Goal: Task Accomplishment & Management: Use online tool/utility

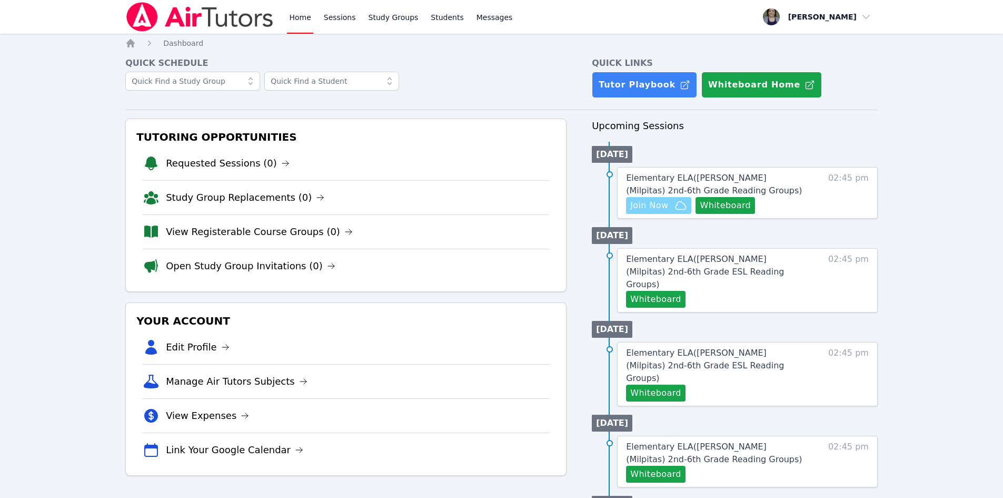
click at [652, 204] on span "Join Now" at bounding box center [649, 205] width 38 height 13
click at [746, 179] on span "Elementary ELA ( Pomeroy (Milpitas) 2nd-6th Grade Reading Groups )" at bounding box center [714, 184] width 176 height 23
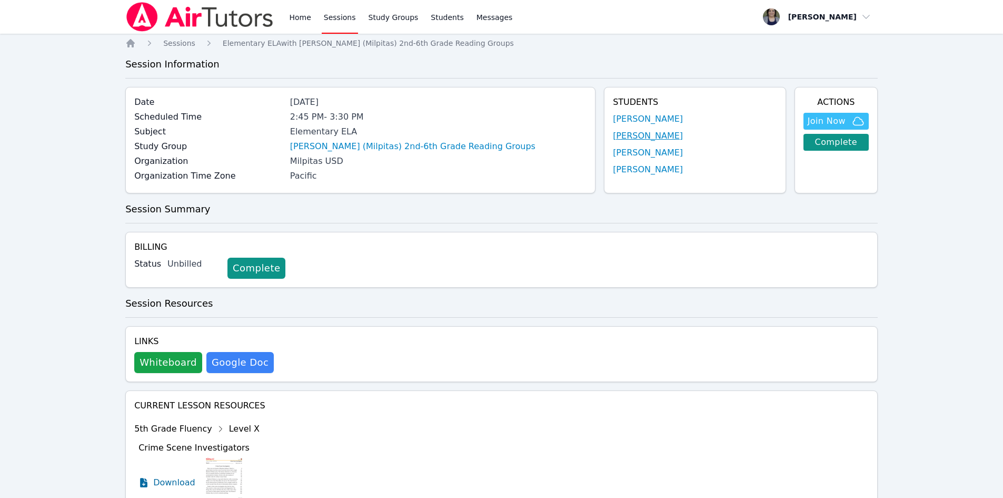
click at [637, 136] on link "[PERSON_NAME]" at bounding box center [648, 136] width 70 height 13
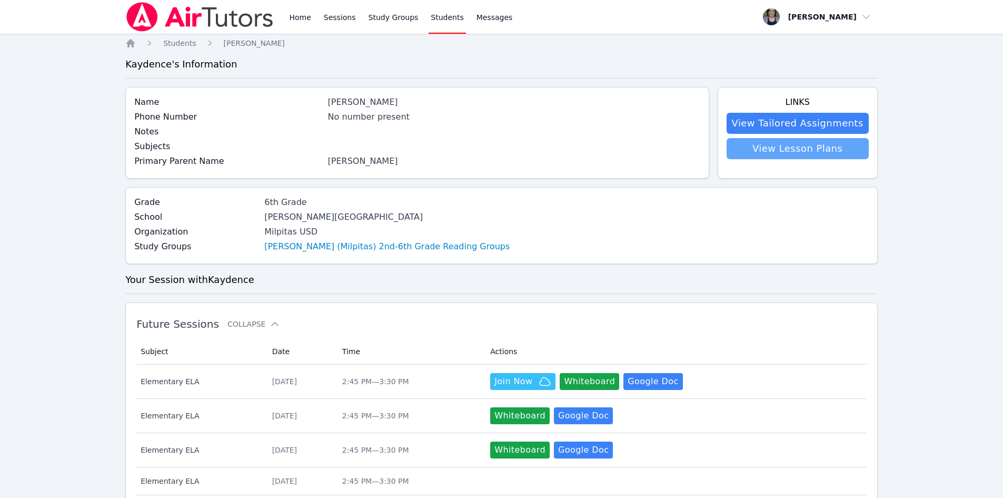
click at [790, 146] on link "View Lesson Plans" at bounding box center [798, 148] width 142 height 21
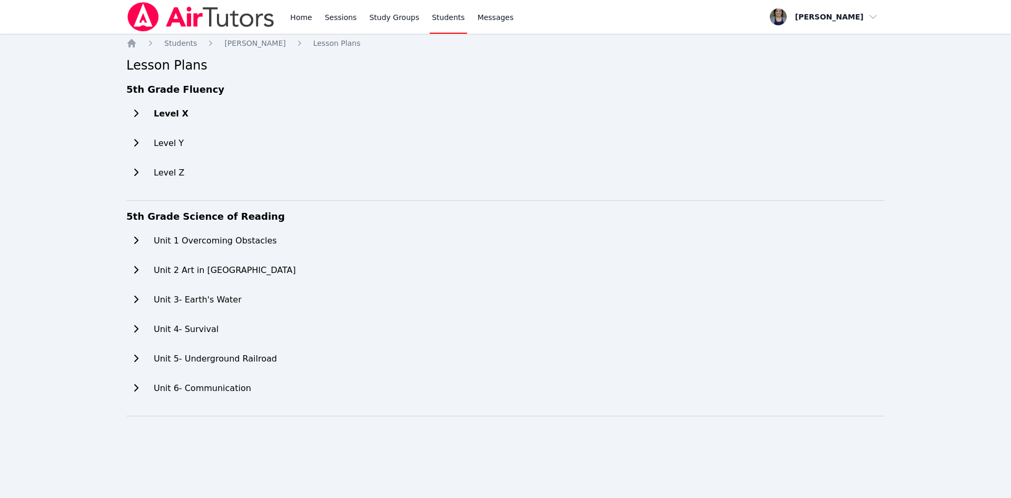
click at [161, 111] on h2 "Level X" at bounding box center [171, 113] width 35 height 13
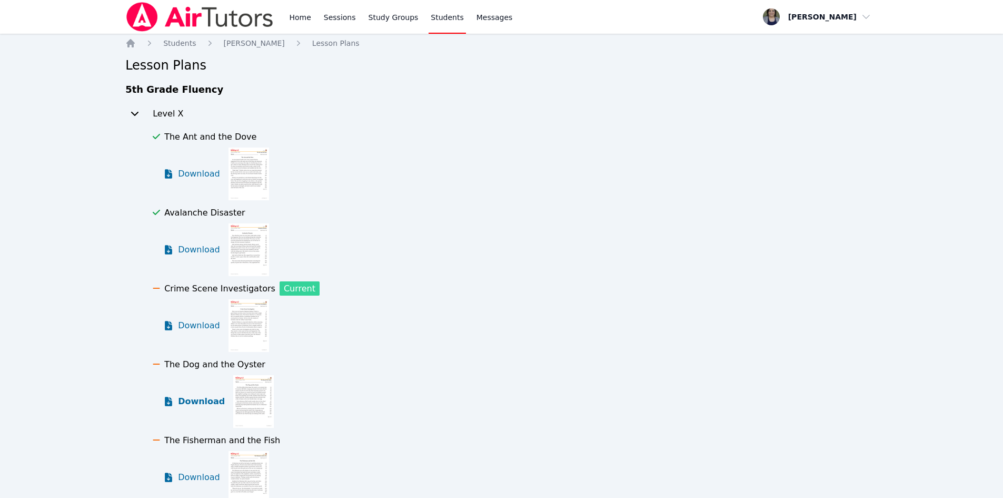
click at [199, 400] on span "Download" at bounding box center [201, 401] width 47 height 13
click at [293, 16] on link "Home" at bounding box center [300, 17] width 26 height 34
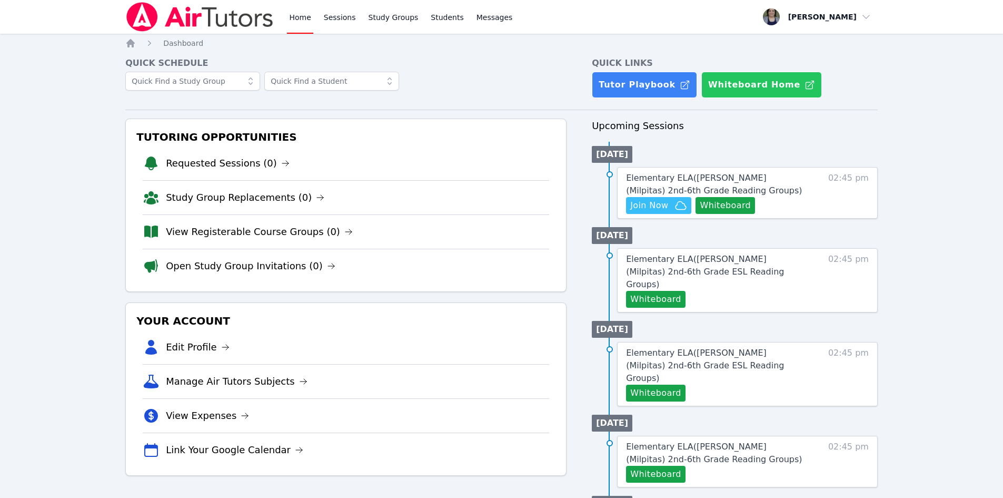
click at [736, 83] on button "Whiteboard Home" at bounding box center [761, 85] width 121 height 26
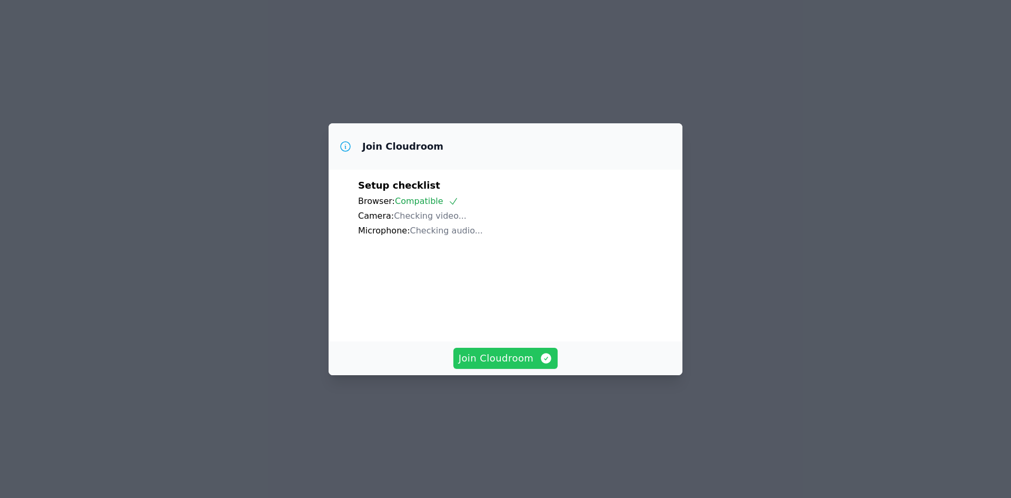
click at [496, 365] on span "Join Cloudroom" at bounding box center [506, 358] width 94 height 15
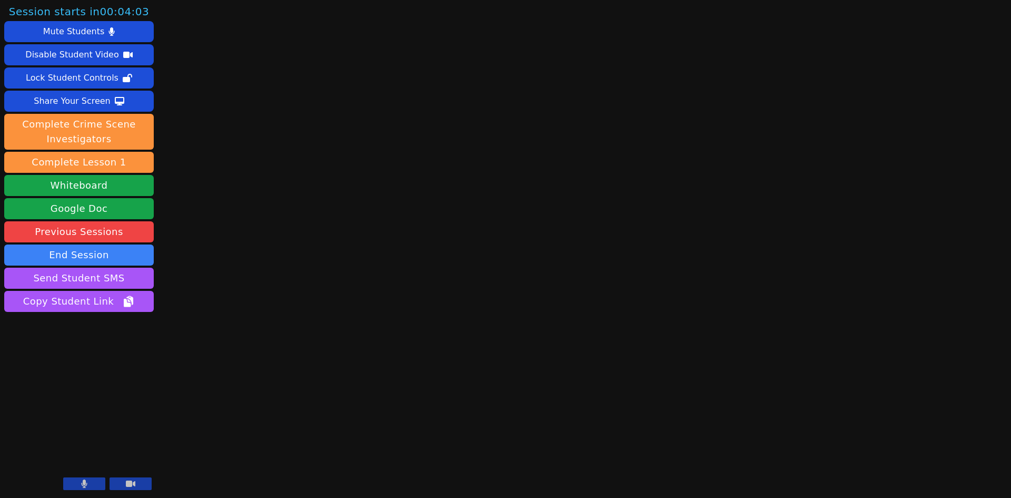
click at [127, 483] on icon at bounding box center [130, 483] width 9 height 6
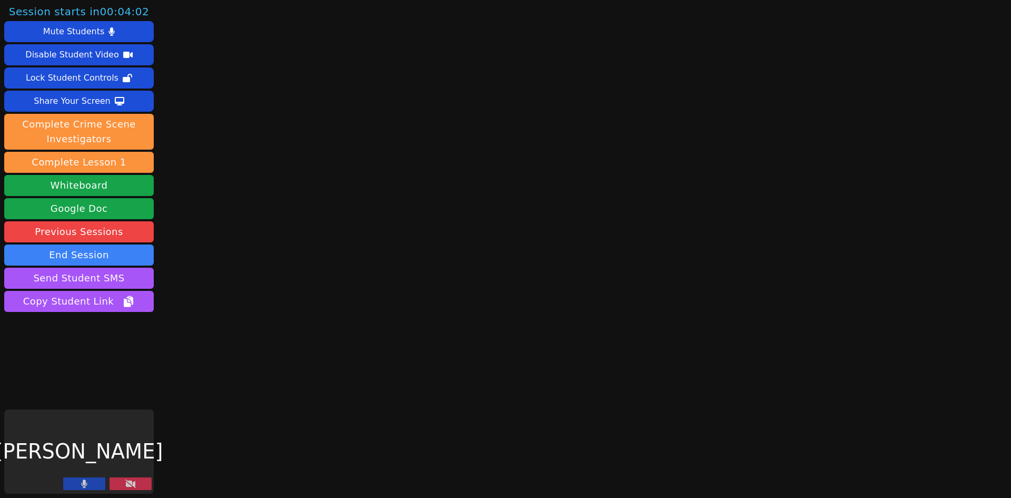
click at [91, 484] on button at bounding box center [84, 483] width 42 height 13
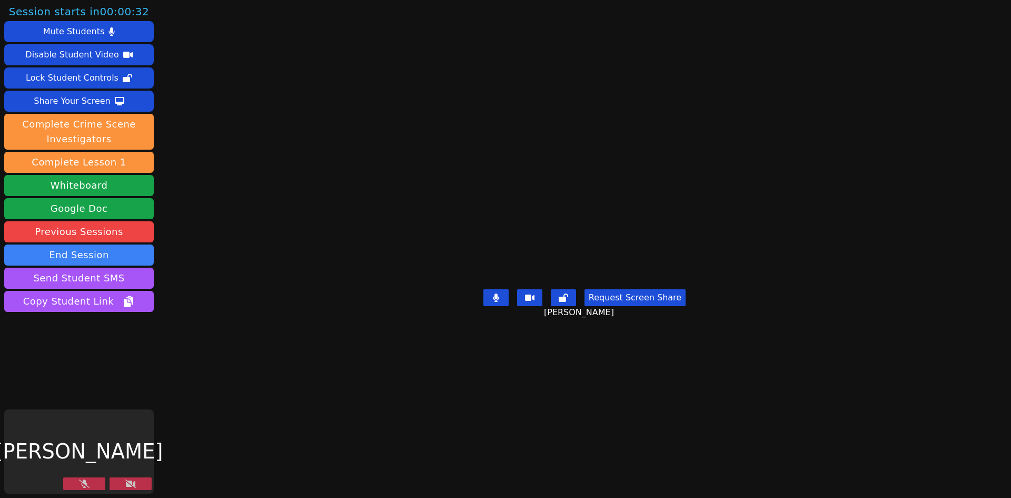
click at [499, 302] on icon at bounding box center [496, 297] width 6 height 8
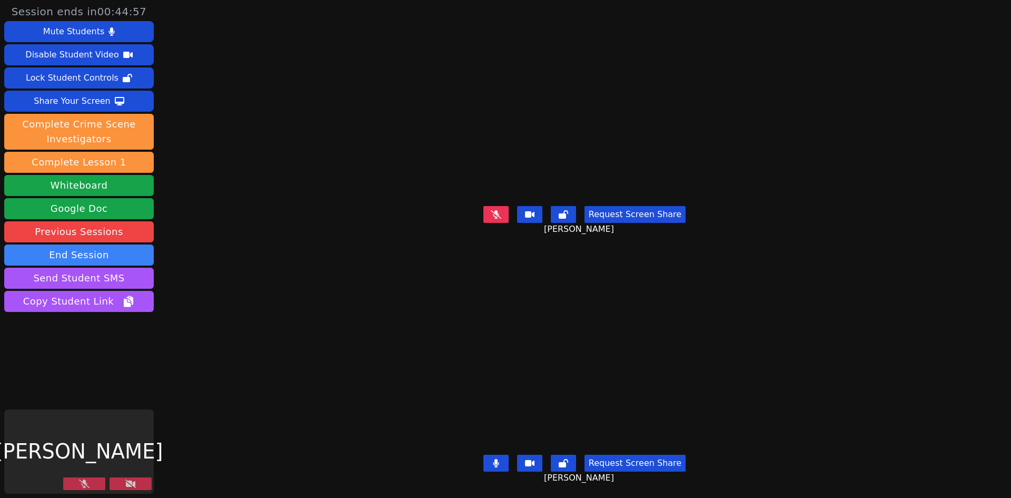
click at [499, 459] on icon at bounding box center [496, 463] width 6 height 8
click at [567, 459] on icon at bounding box center [563, 463] width 9 height 8
click at [531, 460] on icon at bounding box center [529, 463] width 9 height 6
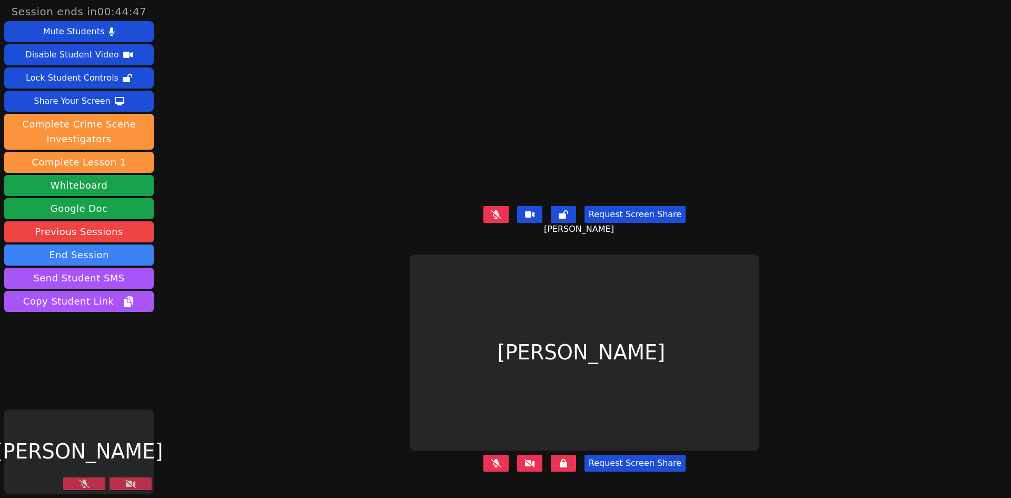
click at [87, 479] on button at bounding box center [84, 483] width 42 height 13
click at [126, 486] on icon at bounding box center [130, 483] width 11 height 8
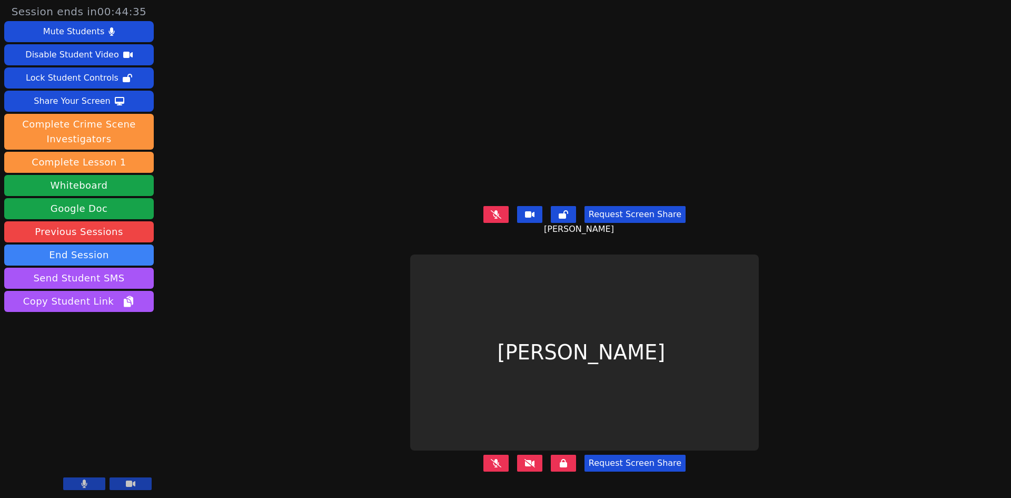
click at [493, 210] on icon at bounding box center [496, 214] width 11 height 8
click at [496, 210] on icon at bounding box center [496, 214] width 6 height 8
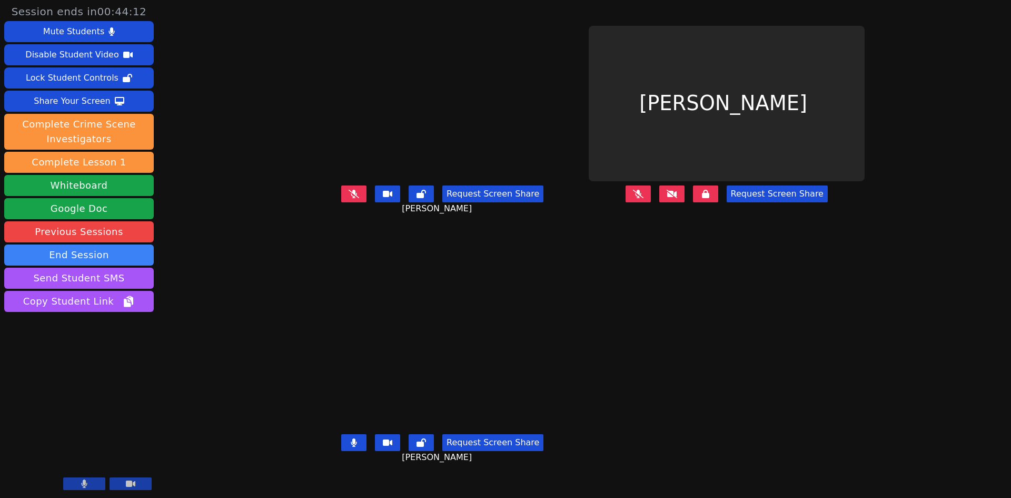
click at [643, 197] on icon at bounding box center [638, 193] width 11 height 8
click at [684, 202] on button at bounding box center [671, 193] width 25 height 17
click at [677, 197] on icon at bounding box center [672, 193] width 11 height 8
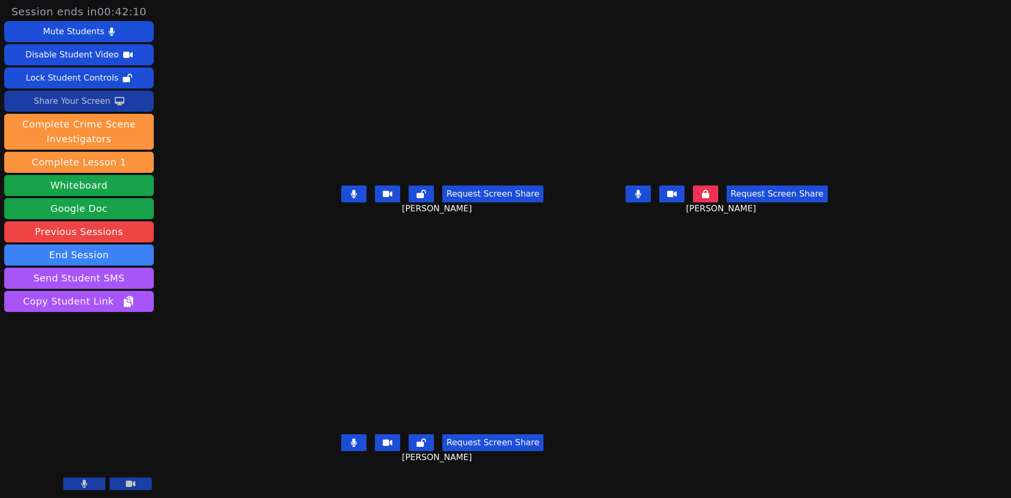
click at [75, 98] on div "Share Your Screen" at bounding box center [72, 101] width 77 height 17
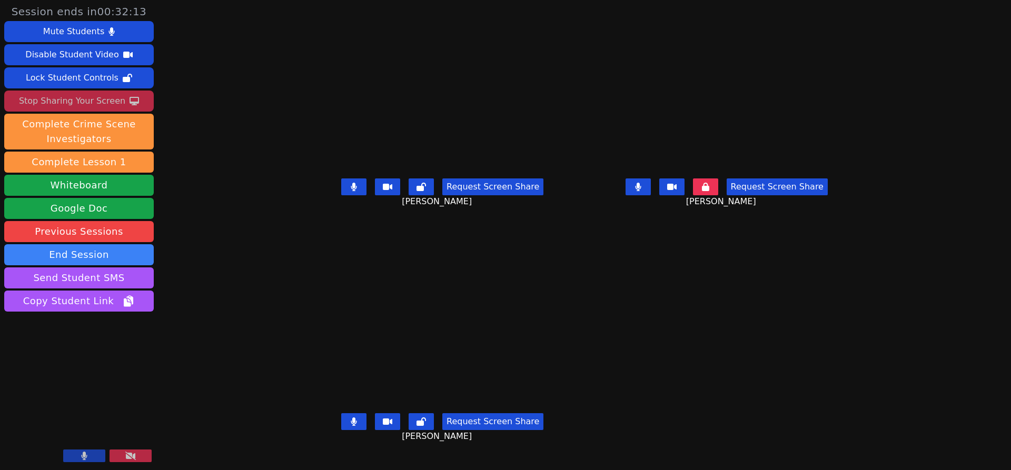
click at [71, 100] on div "Stop Sharing Your Screen" at bounding box center [72, 101] width 106 height 17
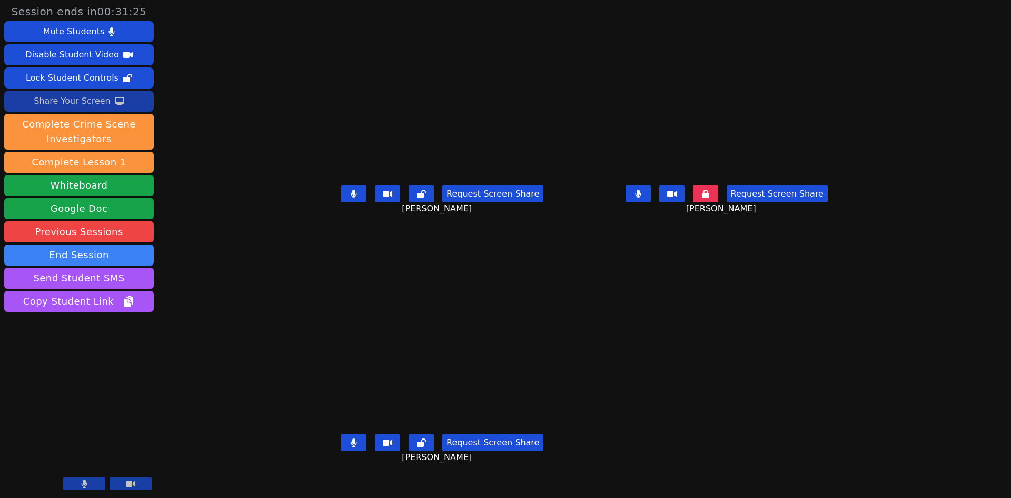
click at [718, 202] on button at bounding box center [705, 193] width 25 height 17
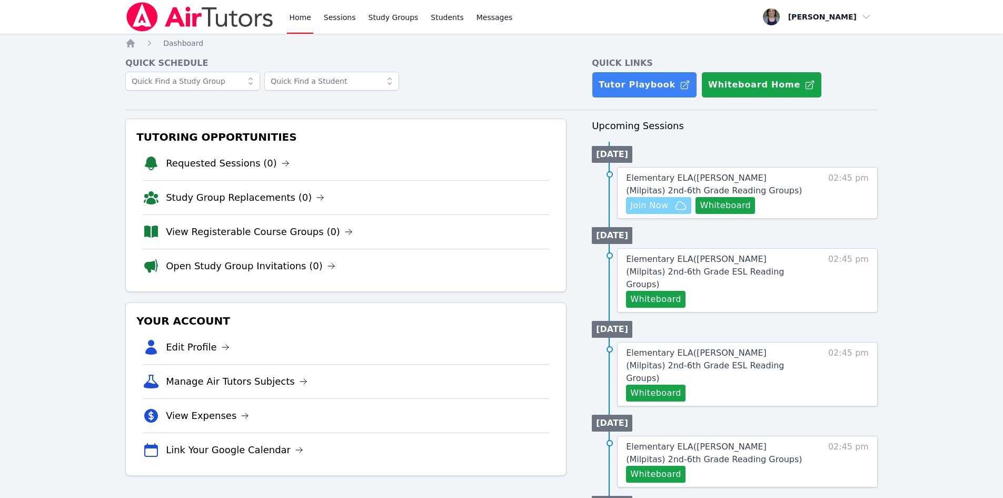
click at [644, 205] on span "Join Now" at bounding box center [649, 205] width 38 height 13
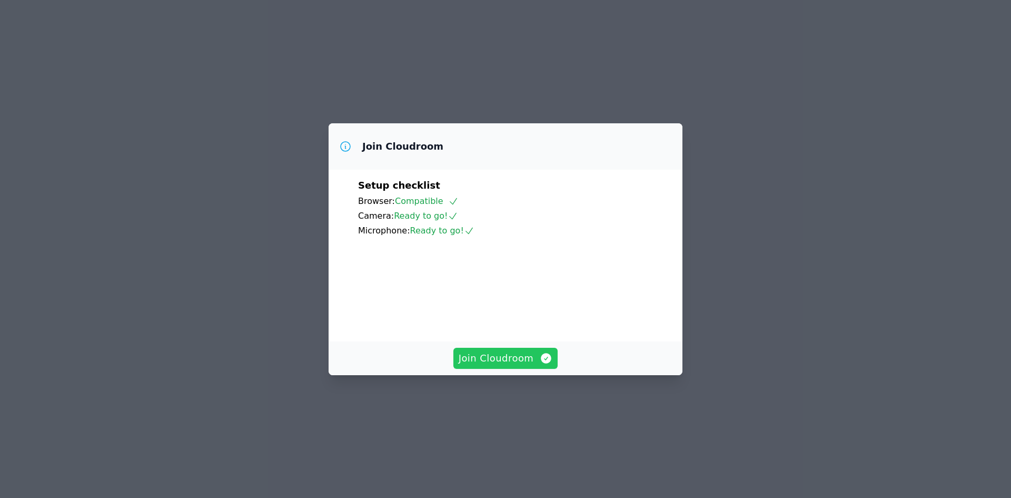
click at [476, 365] on span "Join Cloudroom" at bounding box center [506, 358] width 94 height 15
click at [504, 365] on span "Join Cloudroom" at bounding box center [506, 358] width 94 height 15
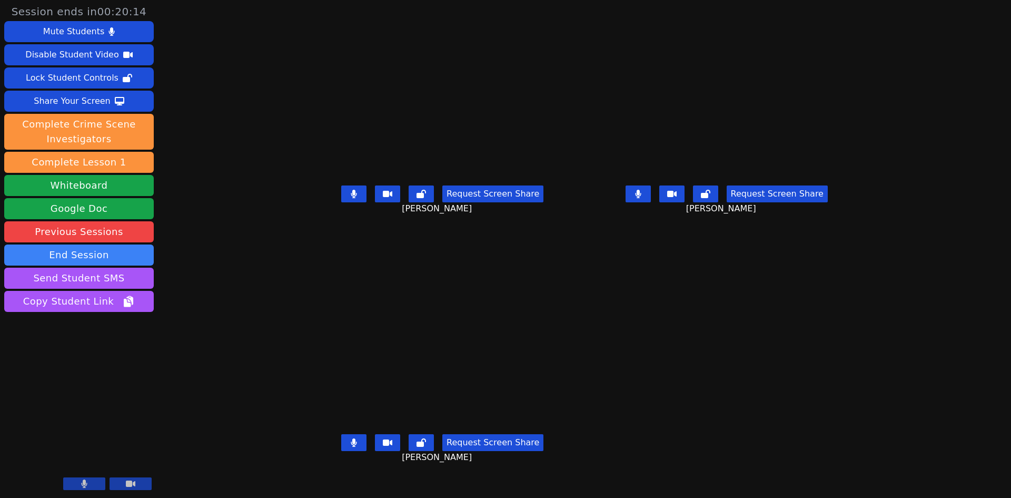
click at [383, 446] on icon at bounding box center [387, 442] width 9 height 8
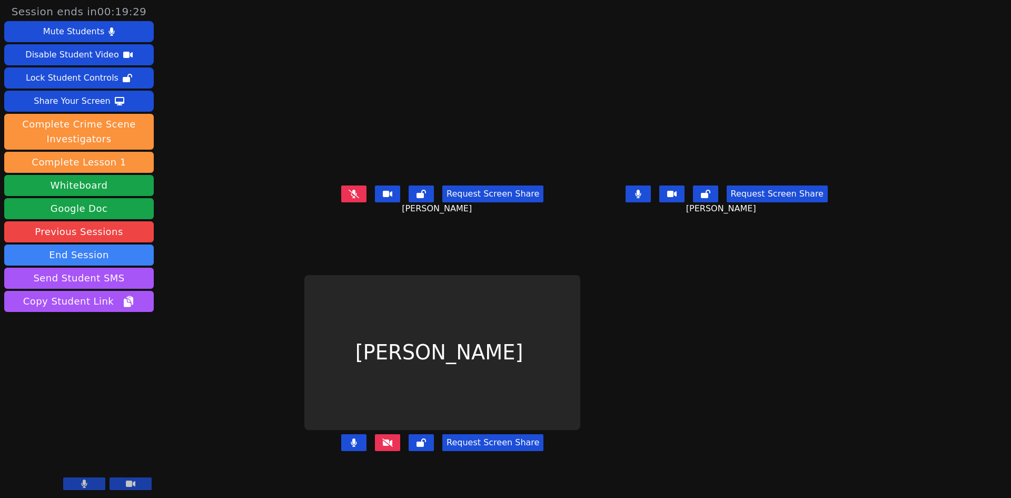
click at [382, 446] on icon at bounding box center [387, 442] width 11 height 8
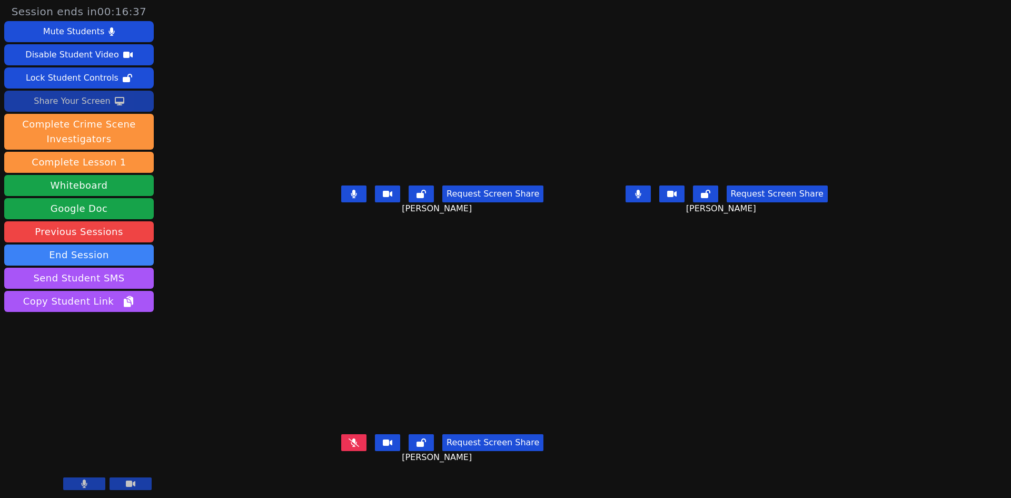
click at [57, 105] on div "Share Your Screen" at bounding box center [72, 101] width 77 height 17
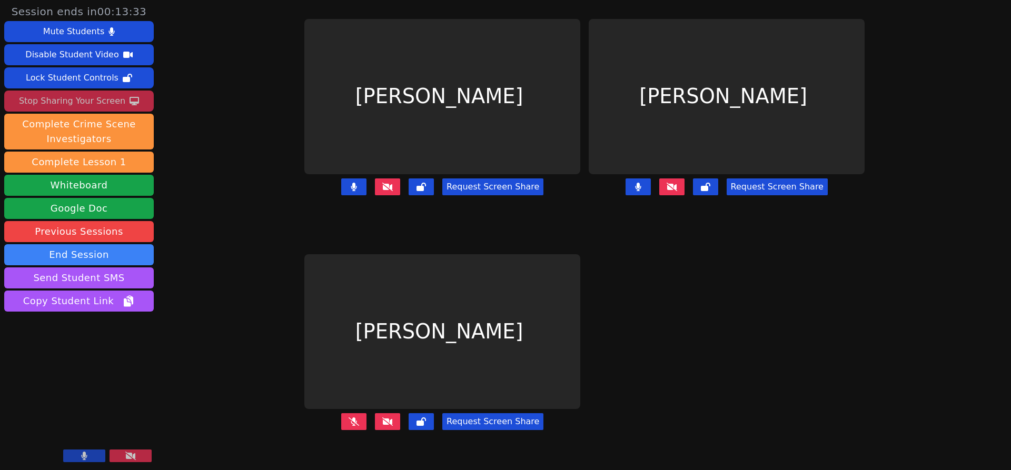
click at [98, 452] on button at bounding box center [84, 456] width 42 height 13
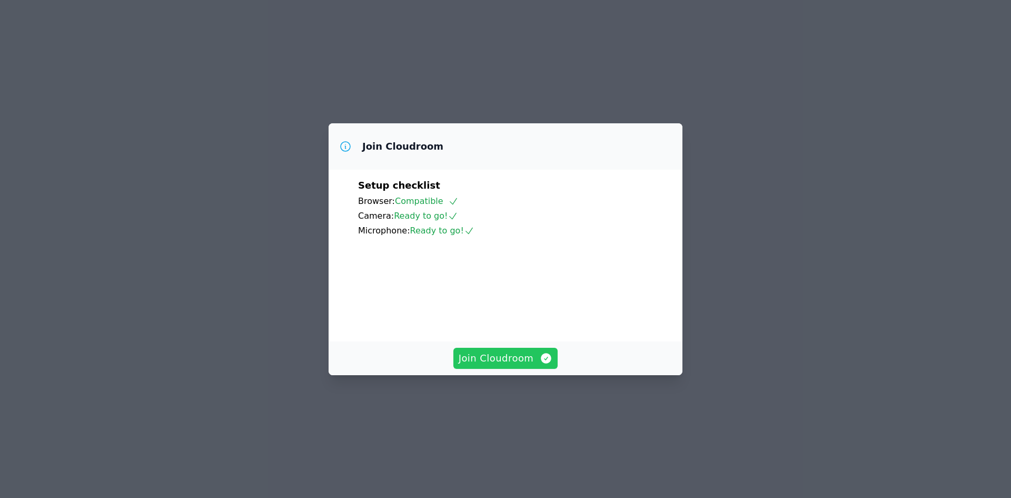
click at [498, 365] on span "Join Cloudroom" at bounding box center [506, 358] width 94 height 15
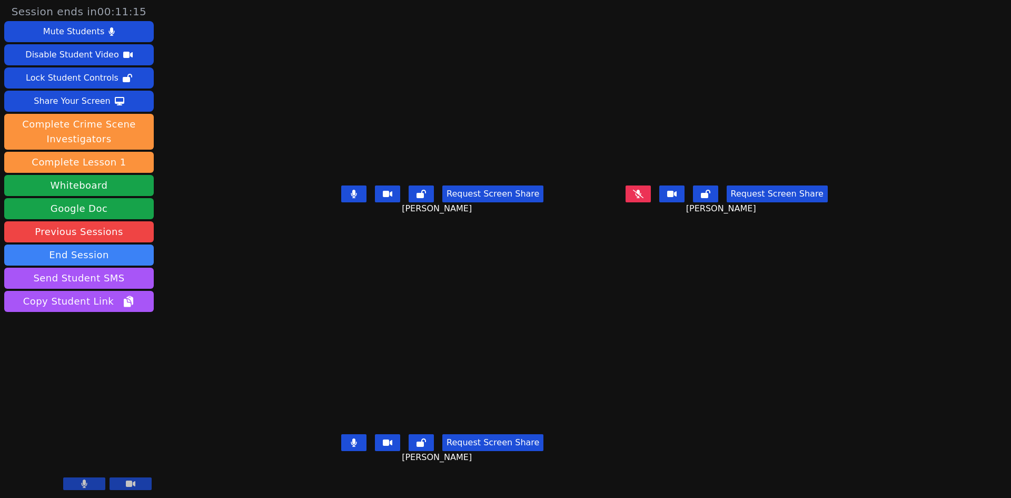
click at [341, 202] on button at bounding box center [353, 193] width 25 height 17
click at [383, 198] on icon at bounding box center [387, 194] width 9 height 8
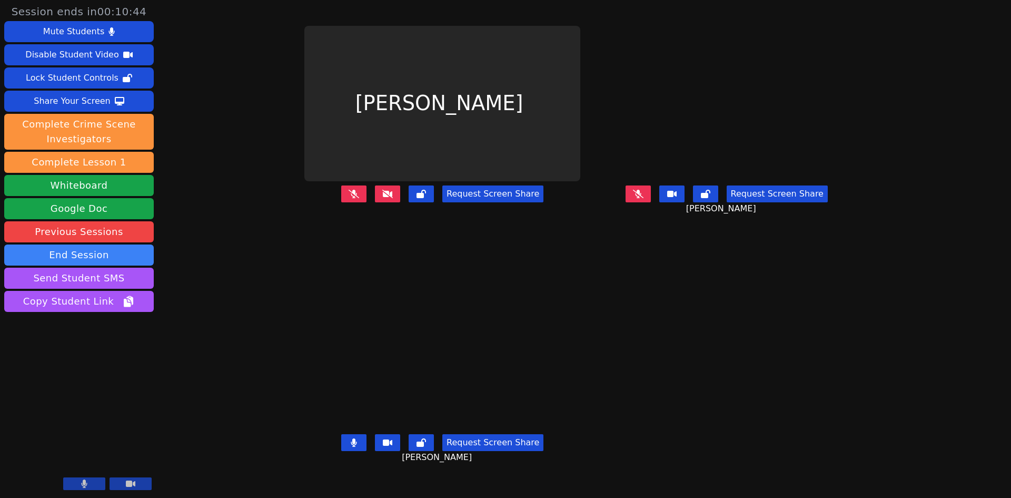
click at [643, 198] on icon at bounding box center [638, 194] width 11 height 8
click at [349, 197] on icon at bounding box center [354, 193] width 11 height 8
click at [85, 98] on div "Share Your Screen" at bounding box center [72, 101] width 77 height 17
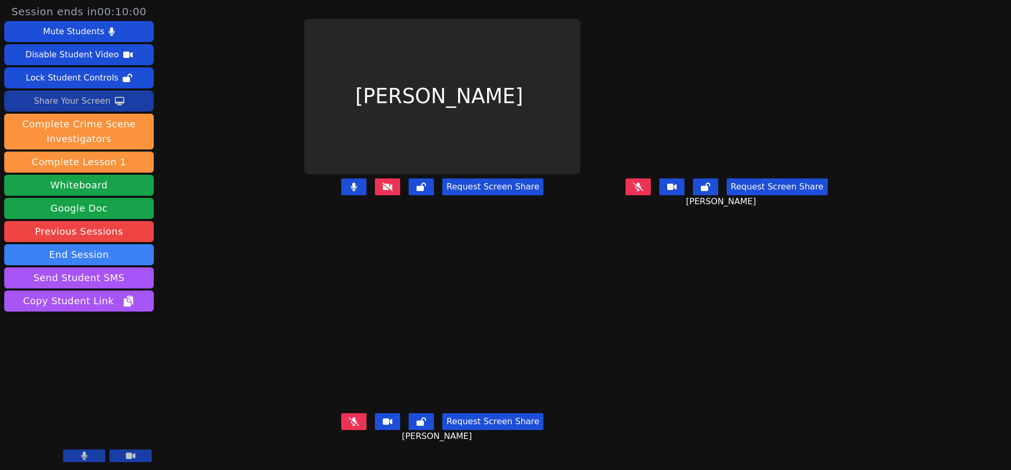
click at [382, 191] on icon at bounding box center [387, 186] width 11 height 8
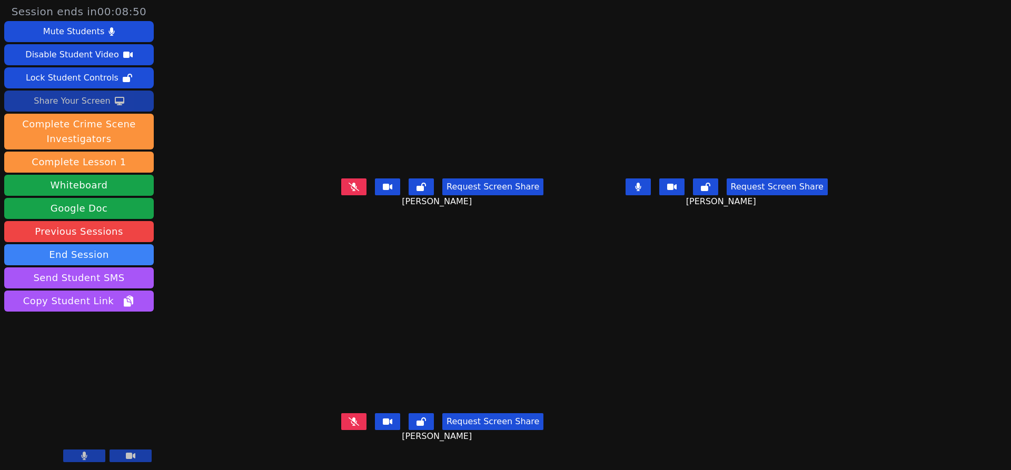
click at [77, 100] on div "Share Your Screen" at bounding box center [72, 101] width 77 height 17
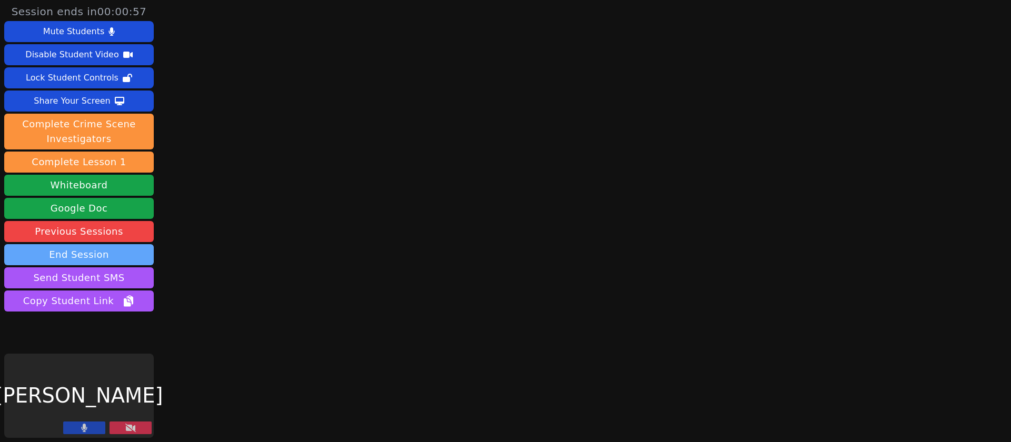
click at [74, 255] on button "End Session" at bounding box center [79, 254] width 150 height 21
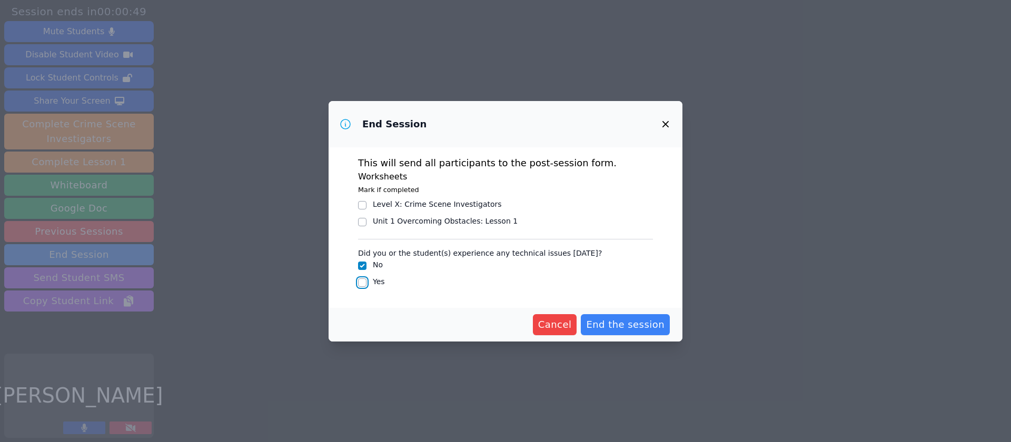
click at [362, 283] on input "Yes" at bounding box center [362, 283] width 8 height 8
checkbox input "true"
checkbox input "false"
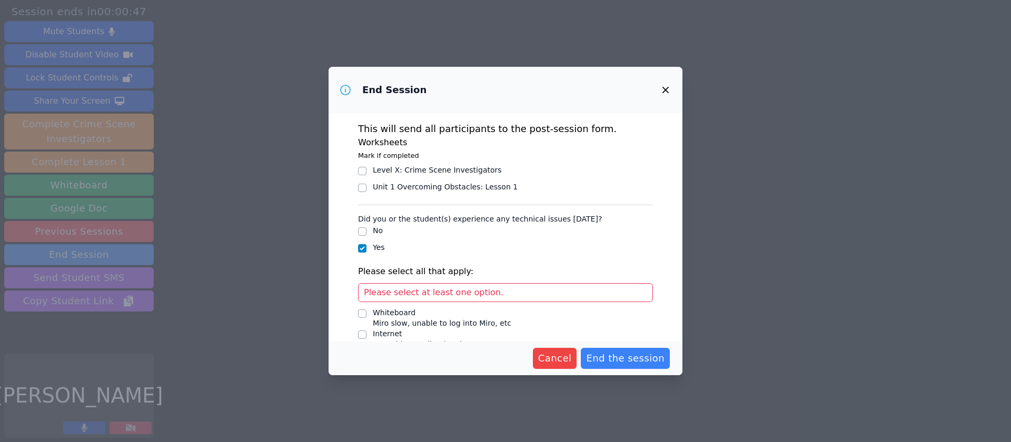
click at [486, 291] on div "Please select at least one option." at bounding box center [505, 292] width 295 height 19
click at [364, 314] on input "Whiteboard Miro slow, unable to log into Miro, etc" at bounding box center [362, 314] width 8 height 8
checkbox input "true"
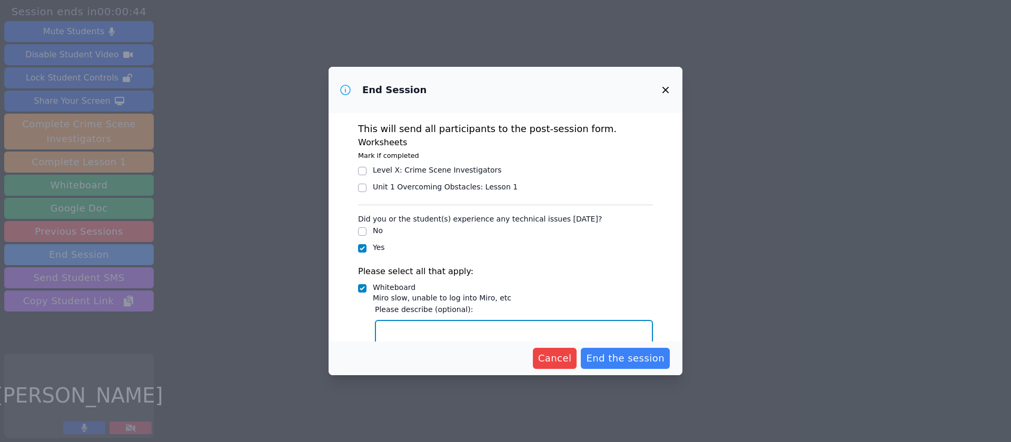
click at [394, 323] on textarea "Whiteboard Miro slow, unable to log into Miro, etc" at bounding box center [514, 336] width 278 height 32
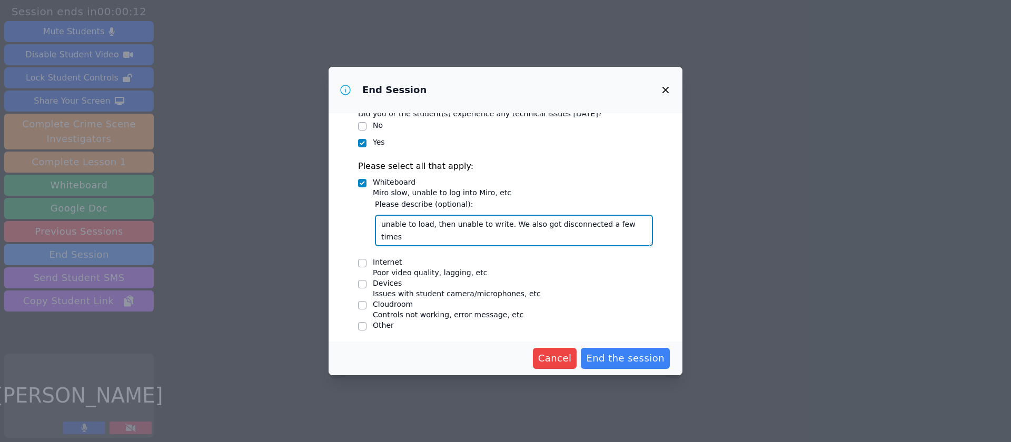
scroll to position [109, 0]
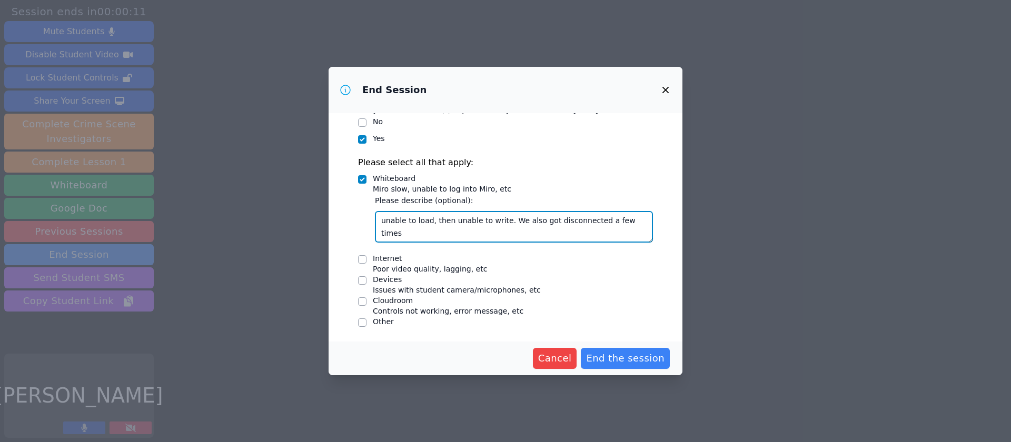
type textarea "unable to load, then unable to write. We also got disconnected a few times"
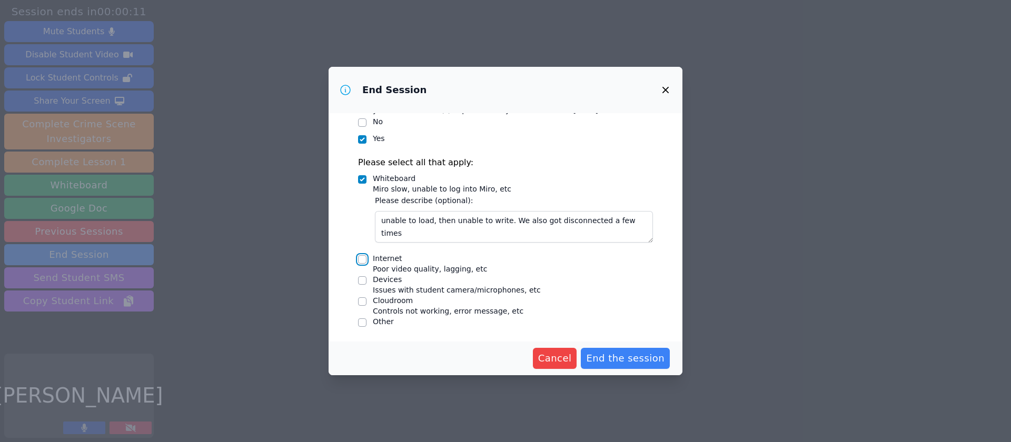
click at [361, 260] on input "Internet Poor video quality, lagging, etc" at bounding box center [362, 259] width 8 height 8
checkbox input "true"
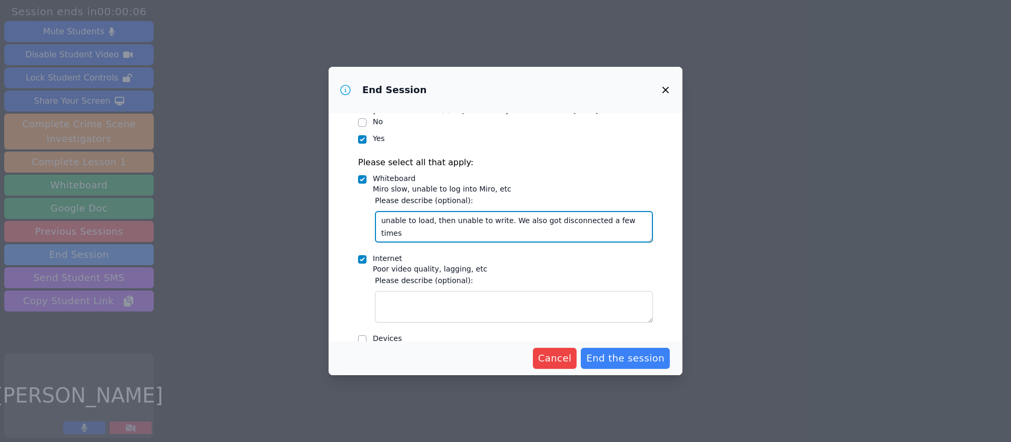
drag, startPoint x: 502, startPoint y: 220, endPoint x: 632, endPoint y: 228, distance: 130.3
click at [632, 228] on textarea "unable to load, then unable to write. We also got disconnected a few times" at bounding box center [514, 227] width 278 height 32
type textarea "unable to load, then unable to write."
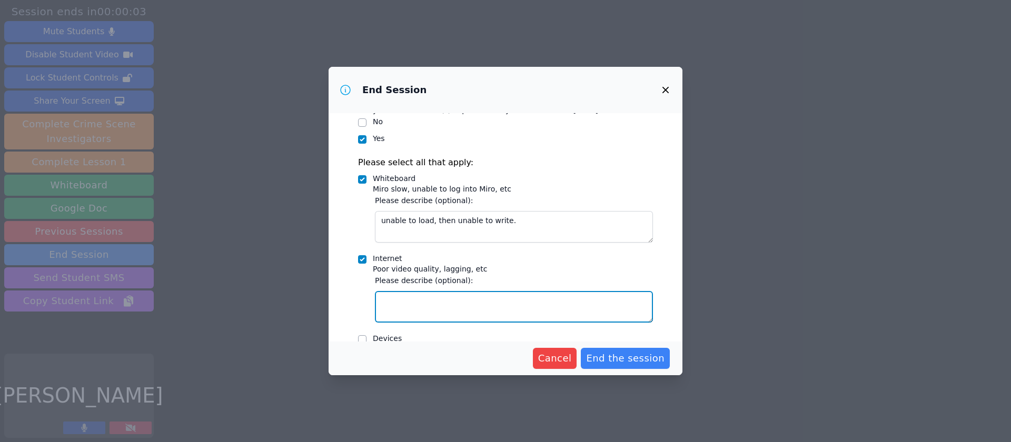
click at [421, 299] on textarea "Internet Poor video quality, lagging, etc" at bounding box center [514, 307] width 278 height 32
paste textarea "We also got disconnected a few times"
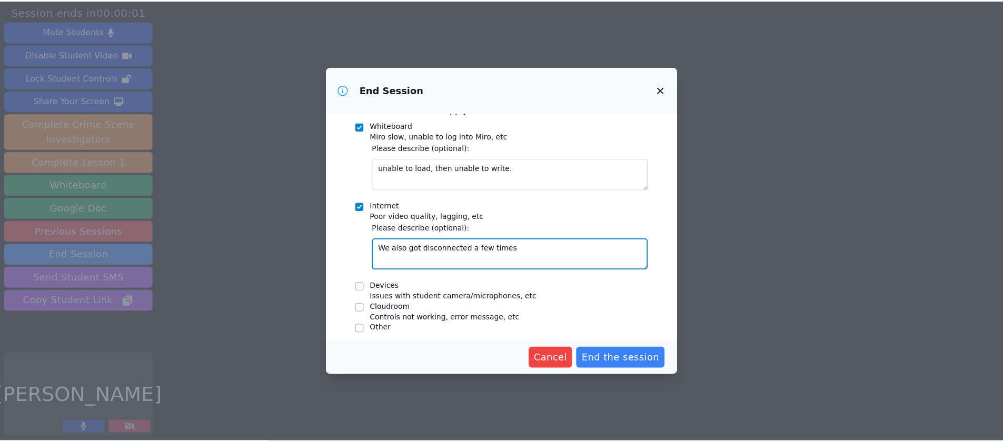
scroll to position [168, 0]
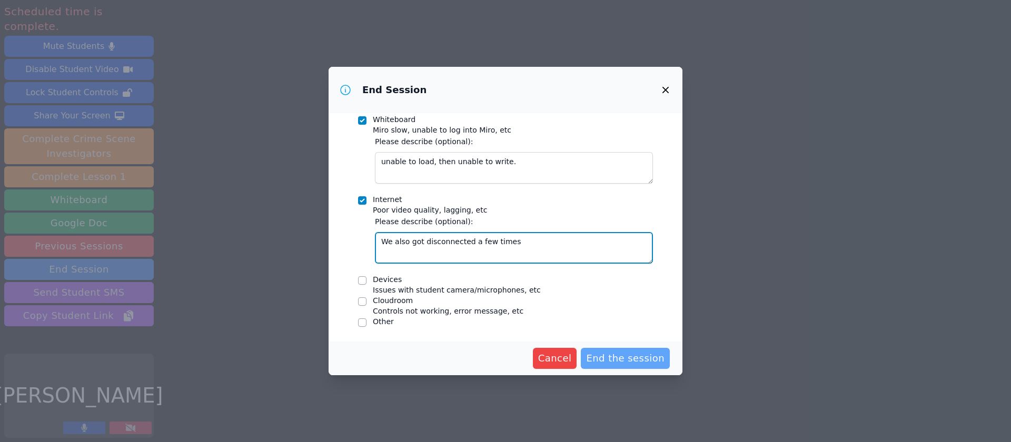
type textarea "We also got disconnected a few times"
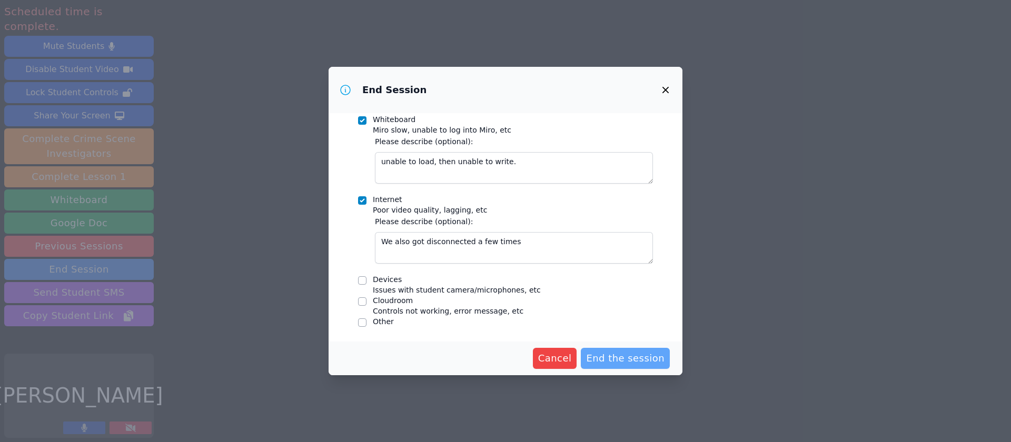
click at [618, 356] on span "End the session" at bounding box center [625, 358] width 78 height 15
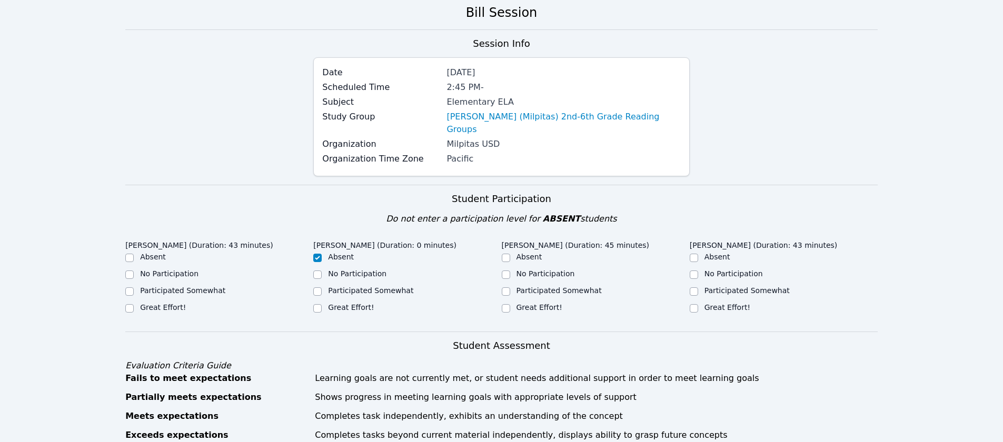
scroll to position [105, 0]
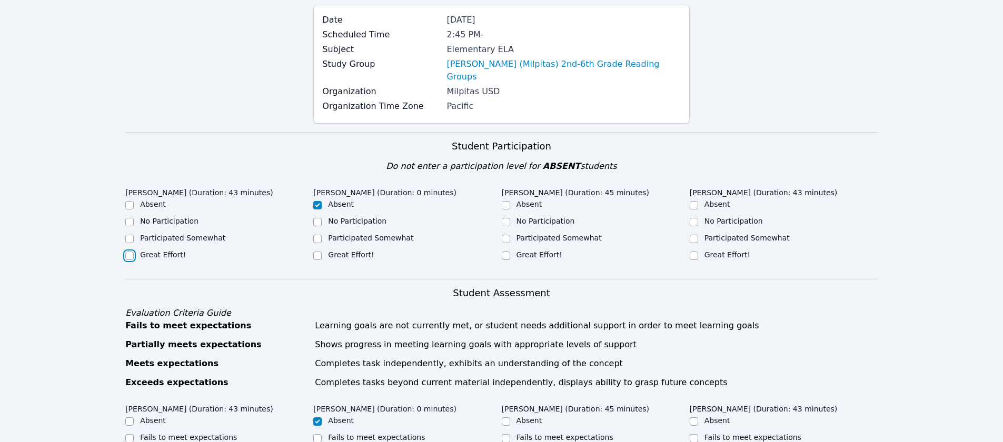
click at [131, 252] on input "Great Effort!" at bounding box center [129, 256] width 8 height 8
checkbox input "true"
drag, startPoint x: 503, startPoint y: 242, endPoint x: 572, endPoint y: 243, distance: 69.5
click at [503, 252] on input "Great Effort!" at bounding box center [506, 256] width 8 height 8
checkbox input "true"
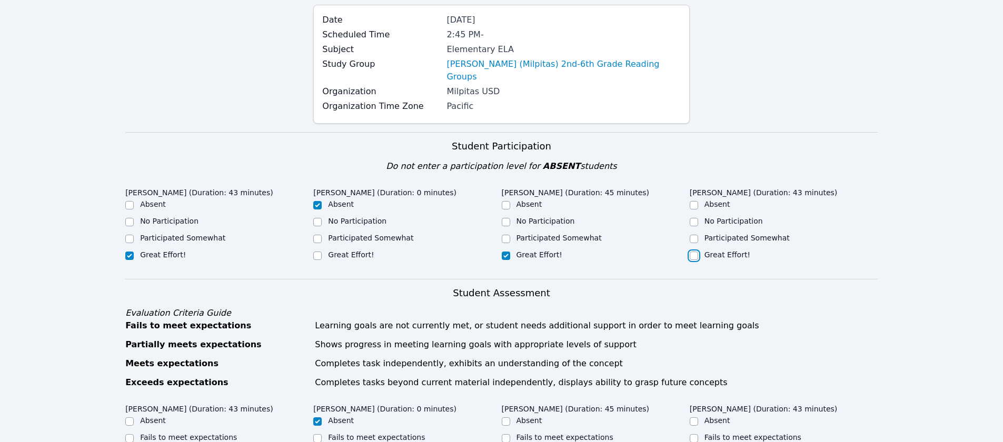
click at [693, 252] on input "Great Effort!" at bounding box center [694, 256] width 8 height 8
checkbox input "true"
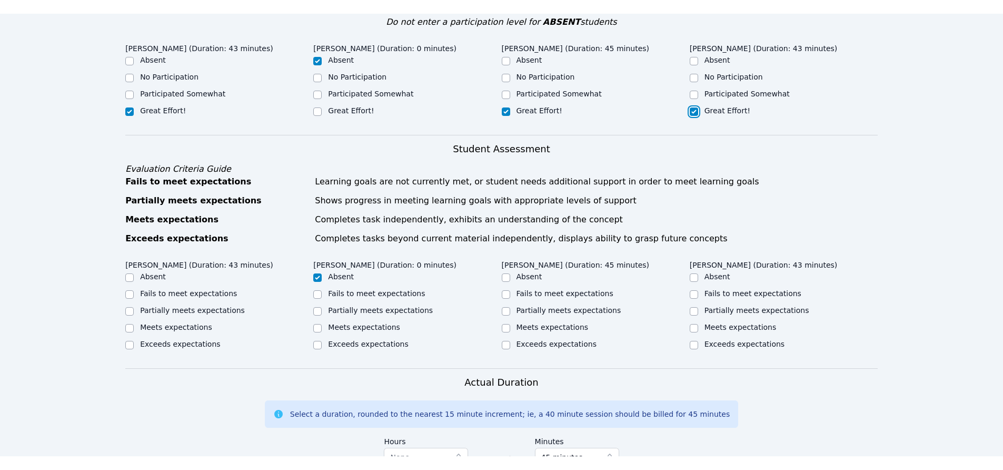
scroll to position [316, 0]
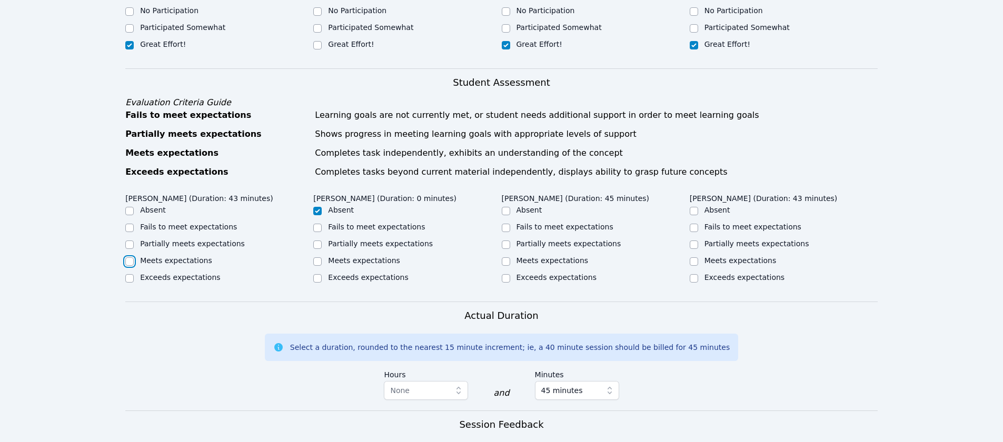
click at [130, 257] on input "Meets expectations" at bounding box center [129, 261] width 8 height 8
checkbox input "true"
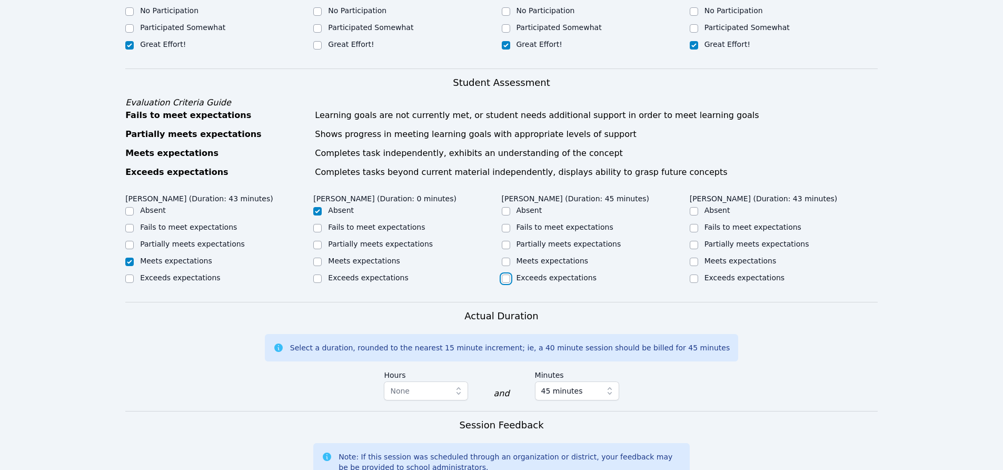
click at [506, 274] on input "Exceeds expectations" at bounding box center [506, 278] width 8 height 8
checkbox input "true"
click at [508, 257] on input "Meets expectations" at bounding box center [506, 261] width 8 height 8
checkbox input "true"
checkbox input "false"
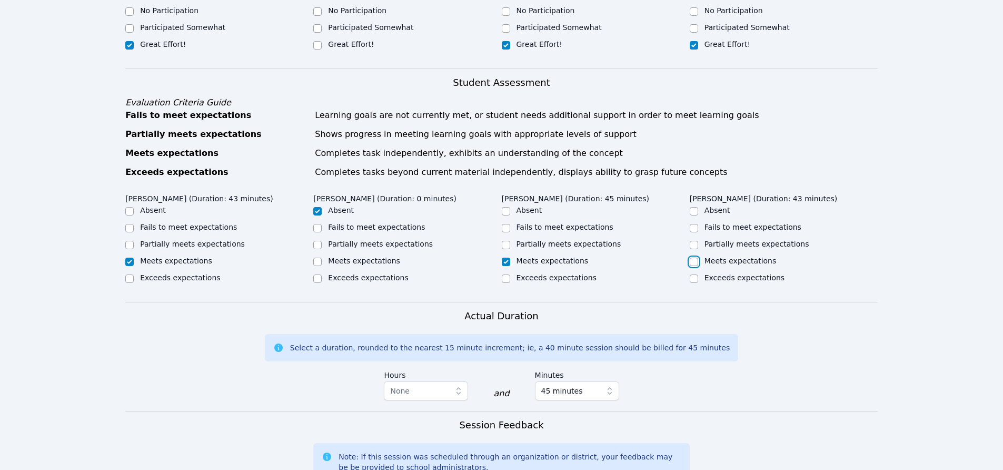
click at [694, 257] on input "Meets expectations" at bounding box center [694, 261] width 8 height 8
checkbox input "true"
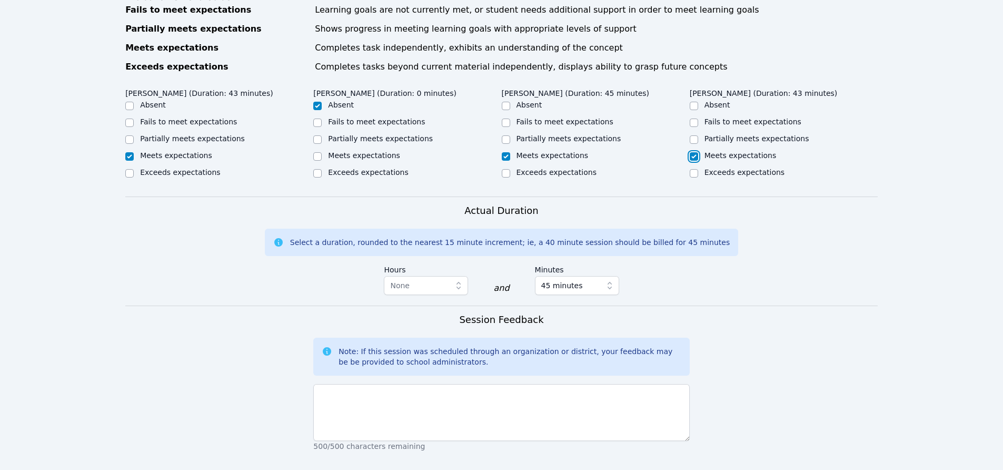
scroll to position [526, 0]
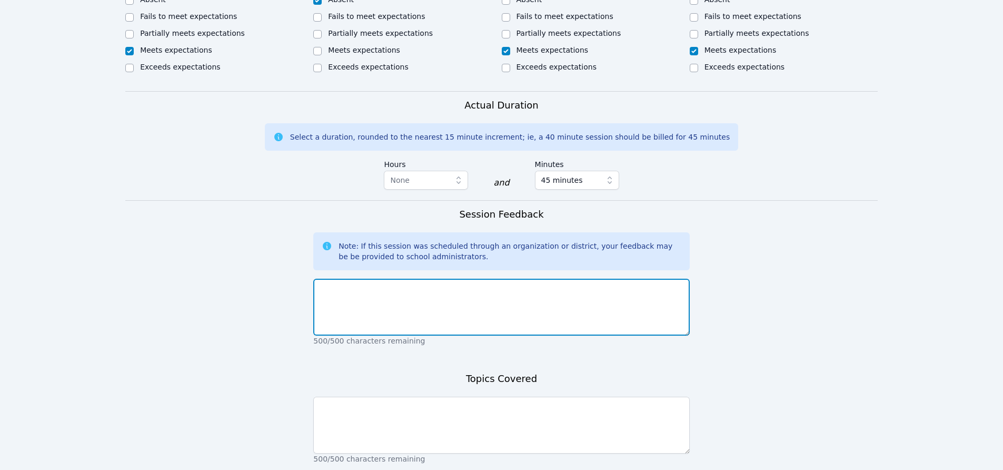
click at [542, 280] on textarea at bounding box center [501, 307] width 376 height 57
type textarea "[DATE] was our first session, so we did a getting to know you activity, we also…"
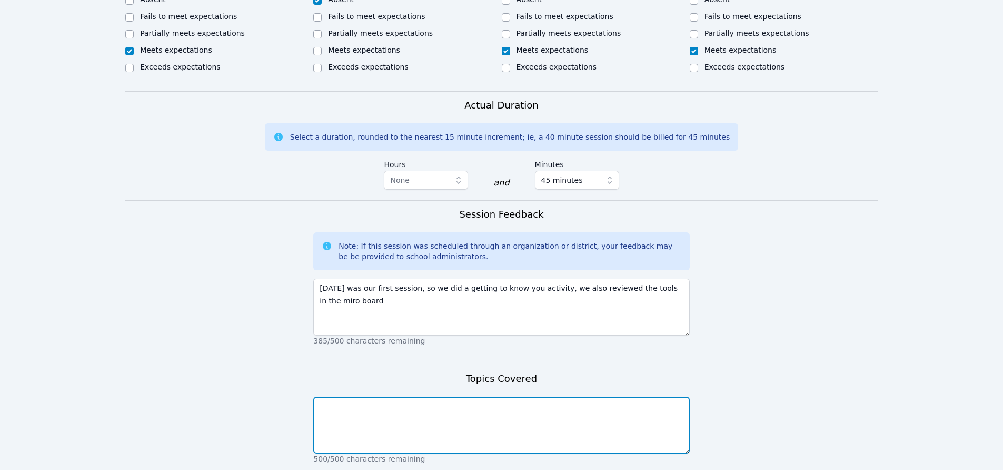
click at [493, 396] on textarea at bounding box center [501, 424] width 376 height 57
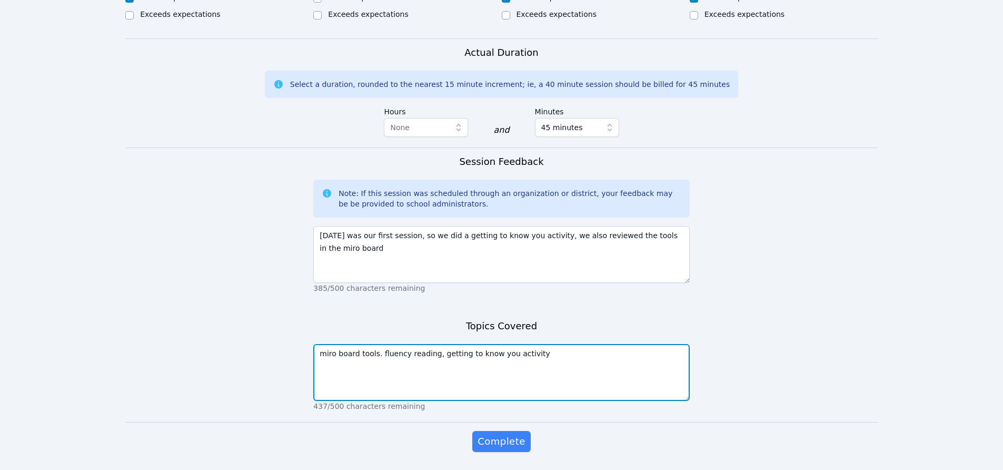
scroll to position [599, 0]
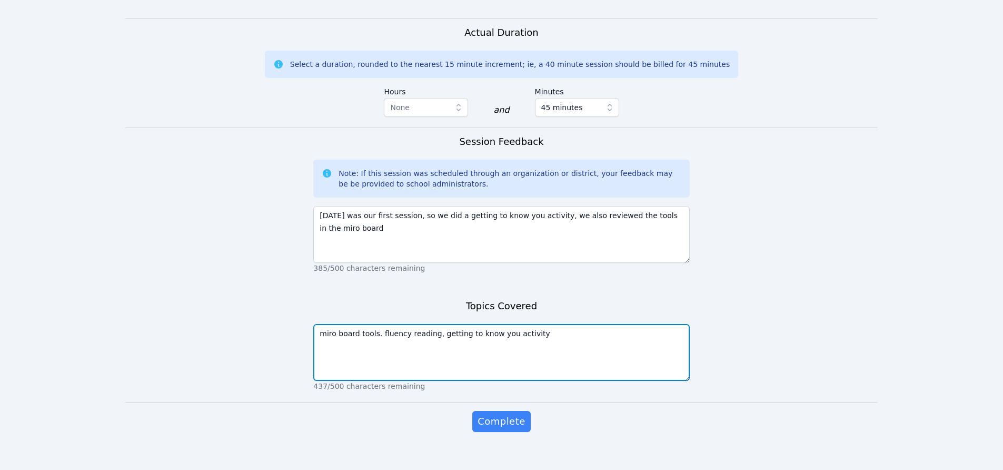
type textarea "miro board tools. fluency reading, getting to know you activity"
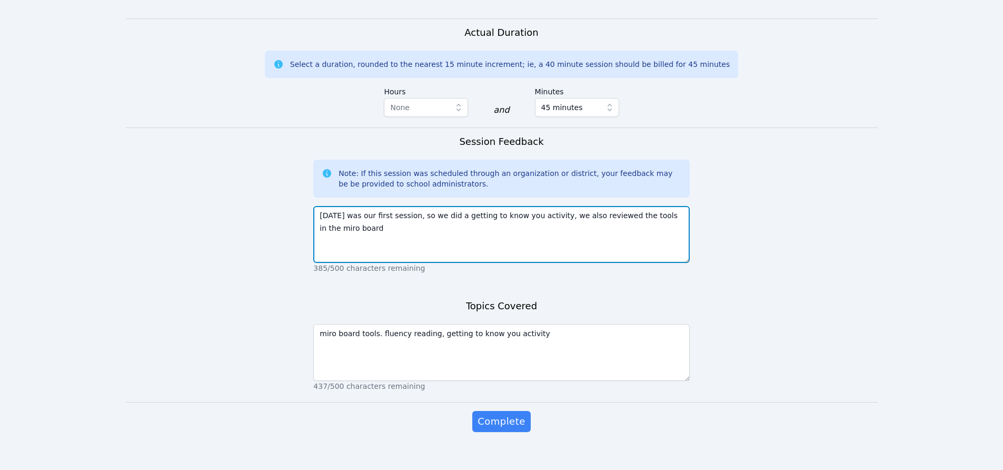
click at [344, 214] on textarea "[DATE] was our first session, so we did a getting to know you activity, we also…" at bounding box center [501, 234] width 376 height 57
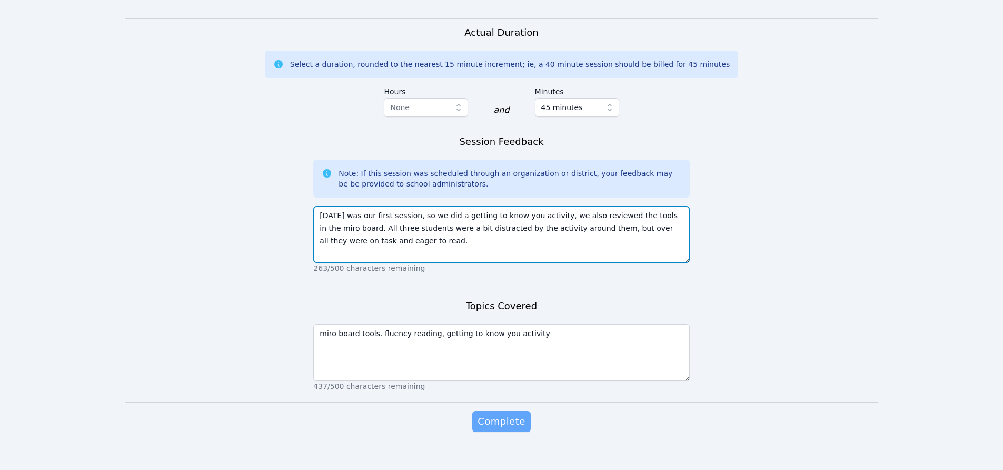
type textarea "[DATE] was our first session, so we did a getting to know you activity, we also…"
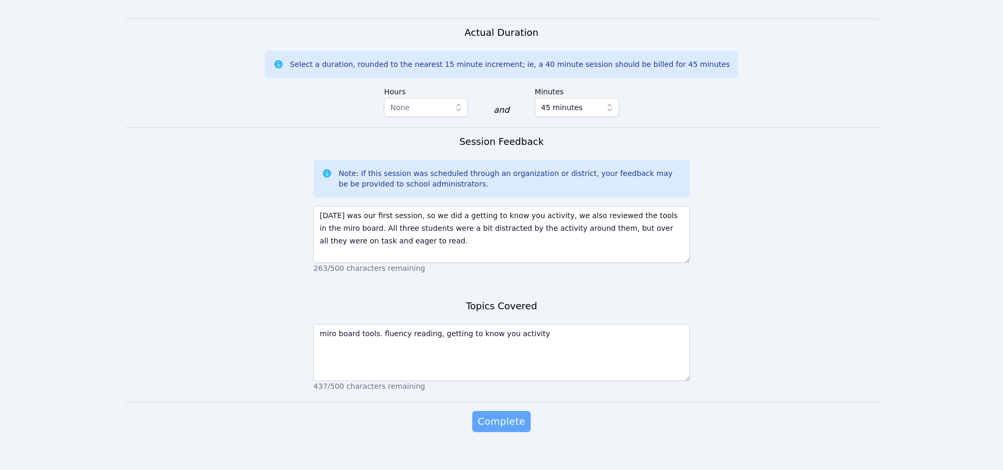
click at [505, 414] on span "Complete" at bounding box center [501, 421] width 47 height 15
